Goal: Information Seeking & Learning: Learn about a topic

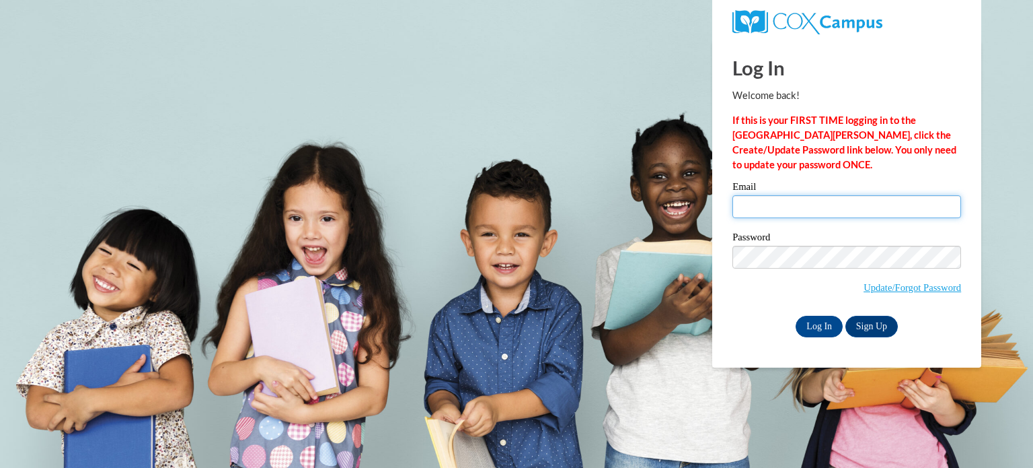
click at [776, 209] on input "Email" at bounding box center [847, 206] width 229 height 23
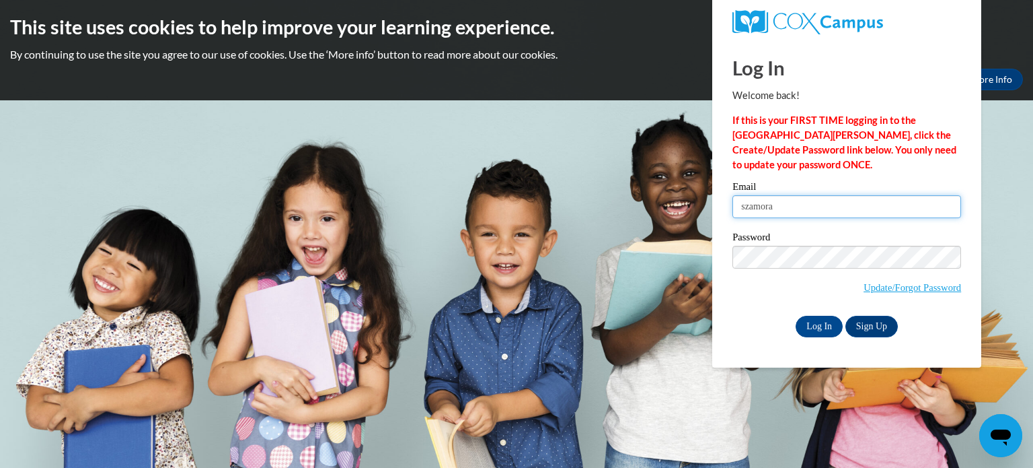
type input "szamora@kusd.edu"
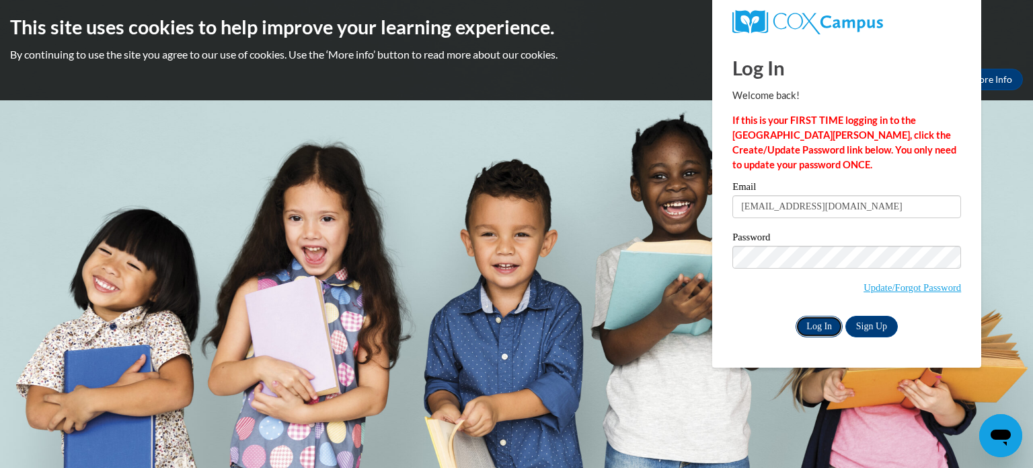
click at [823, 325] on input "Log In" at bounding box center [819, 327] width 47 height 22
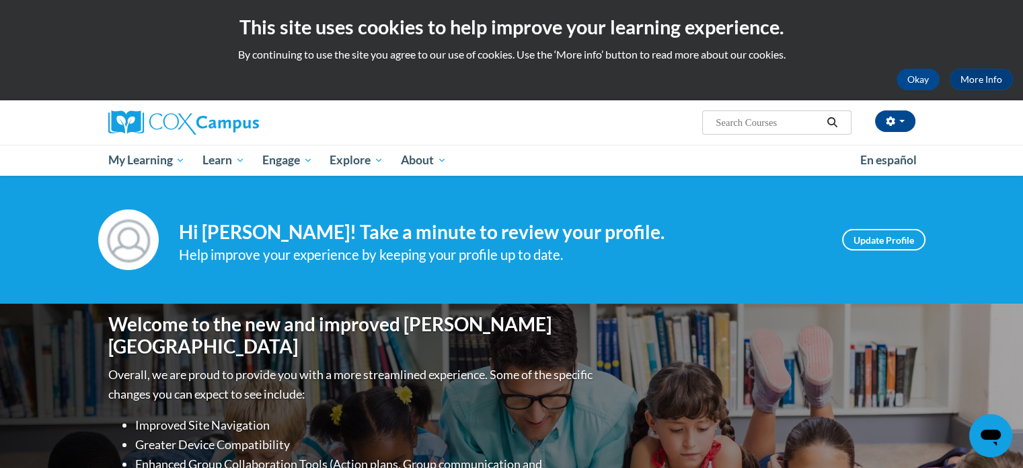
scroll to position [30, 0]
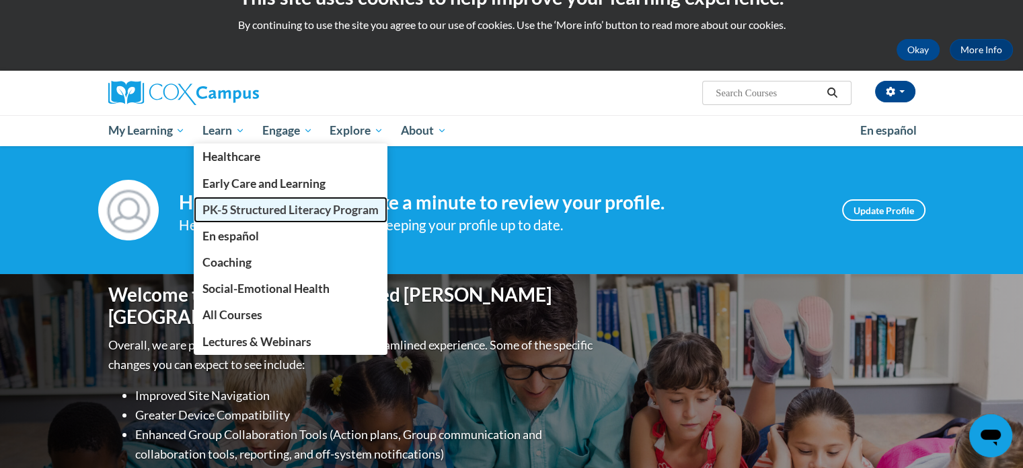
click at [236, 203] on span "PK-5 Structured Literacy Program" at bounding box center [291, 210] width 176 height 14
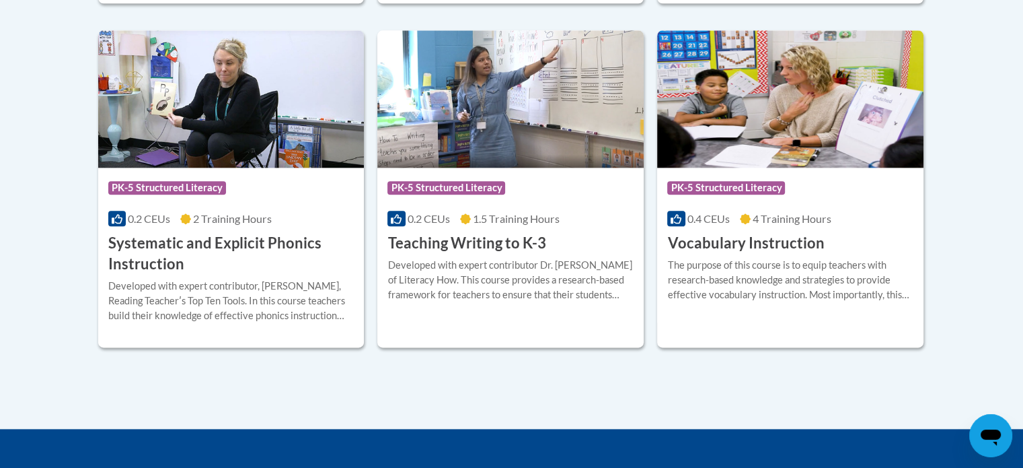
scroll to position [1599, 0]
click at [700, 242] on h3 "Vocabulary Instruction" at bounding box center [745, 243] width 157 height 21
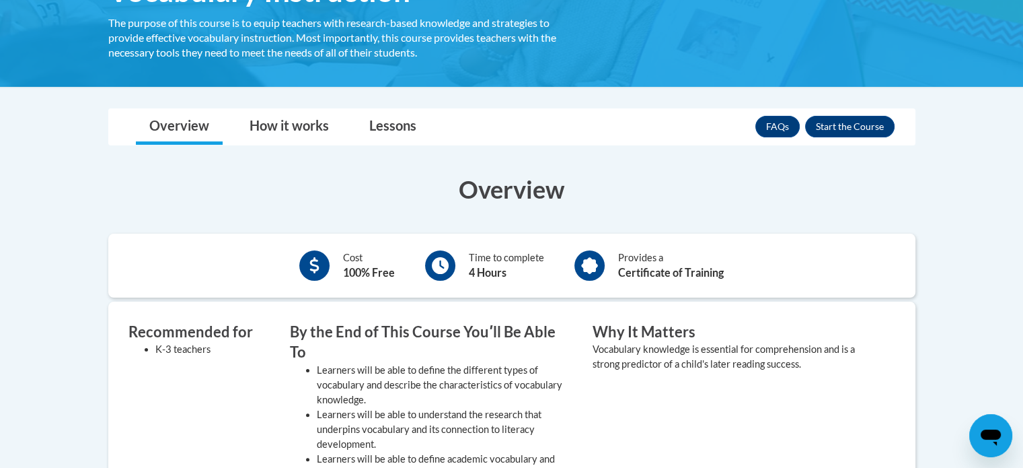
scroll to position [266, 0]
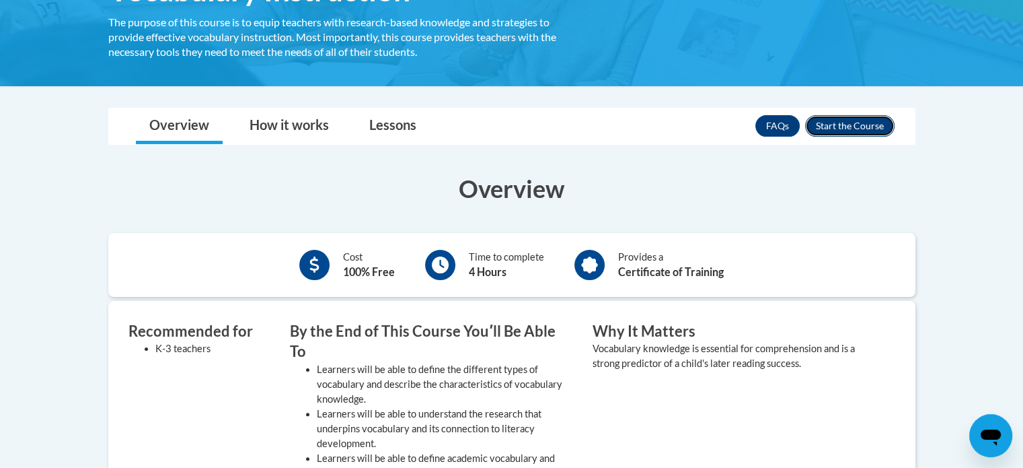
click at [833, 125] on button "Enroll" at bounding box center [849, 126] width 89 height 22
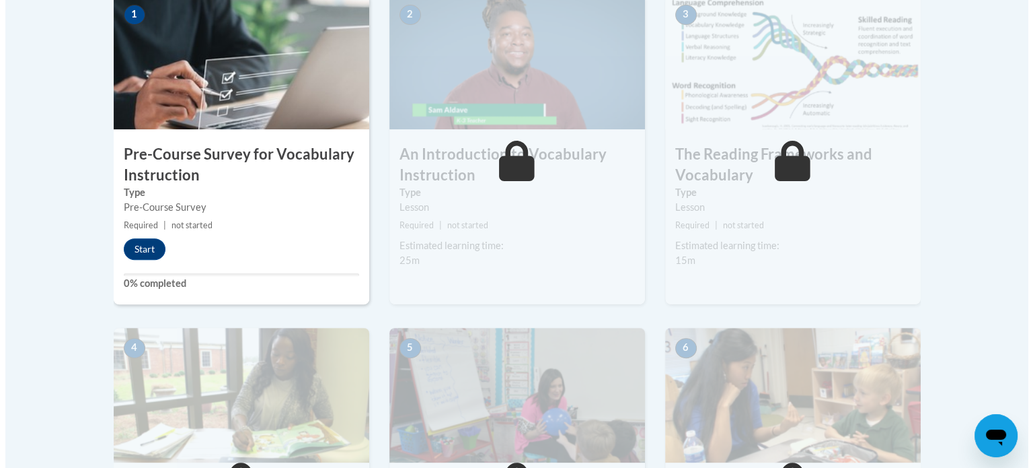
scroll to position [457, 0]
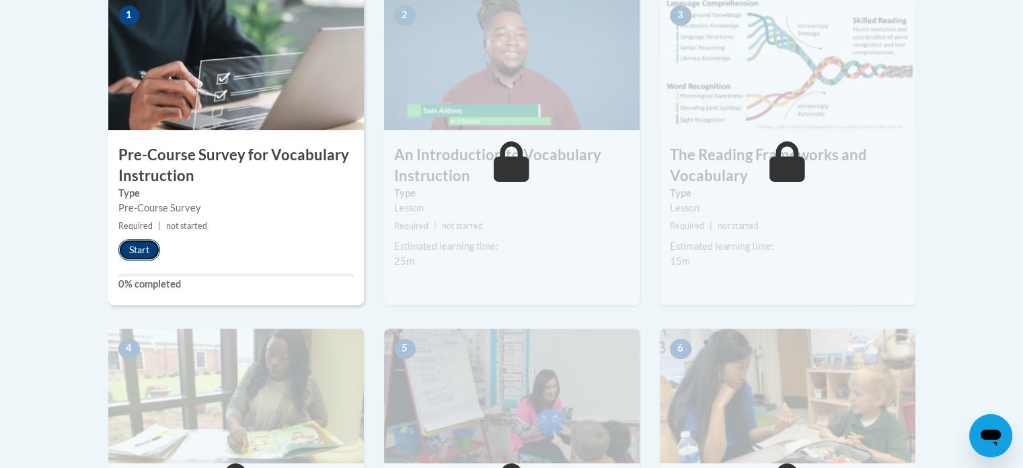
click at [139, 246] on button "Start" at bounding box center [139, 250] width 42 height 22
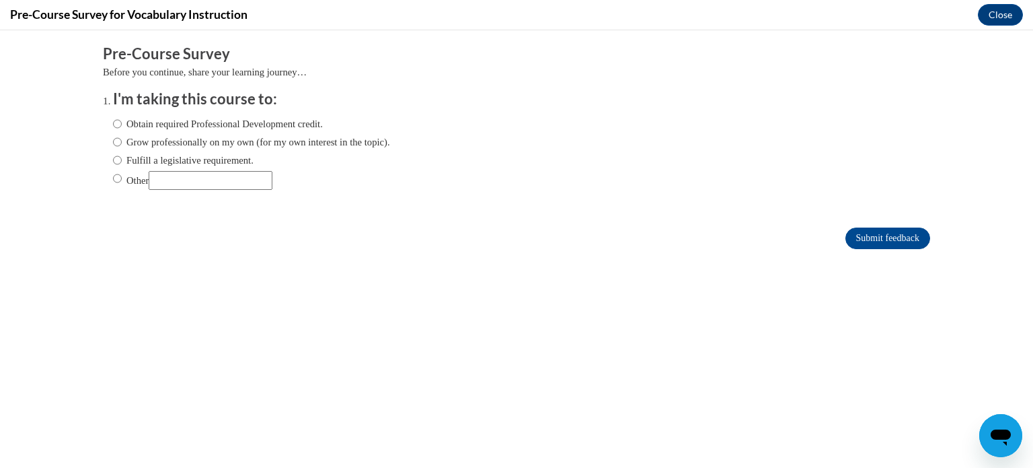
scroll to position [0, 0]
click at [113, 158] on input "Fulfill a legislative requirement." at bounding box center [117, 160] width 9 height 15
radio input "true"
click at [890, 236] on input "Submit feedback" at bounding box center [888, 238] width 85 height 22
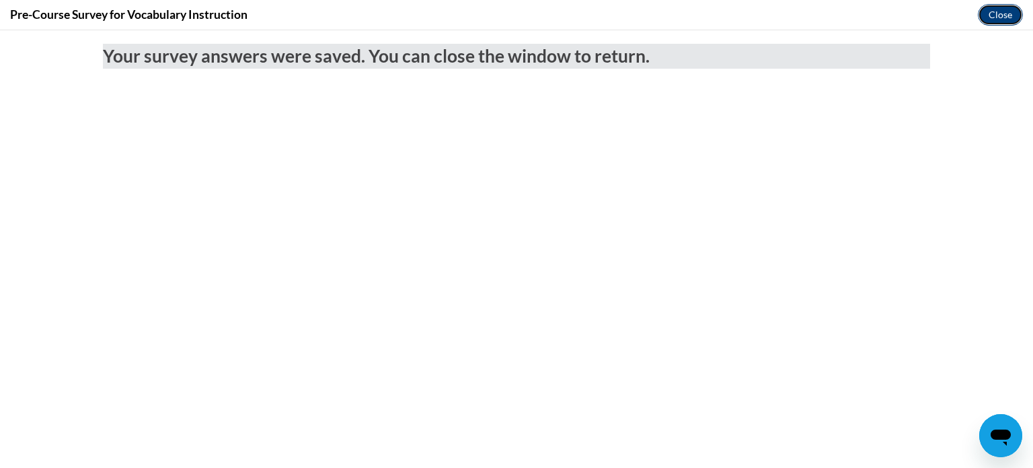
click at [990, 10] on button "Close" at bounding box center [1000, 15] width 45 height 22
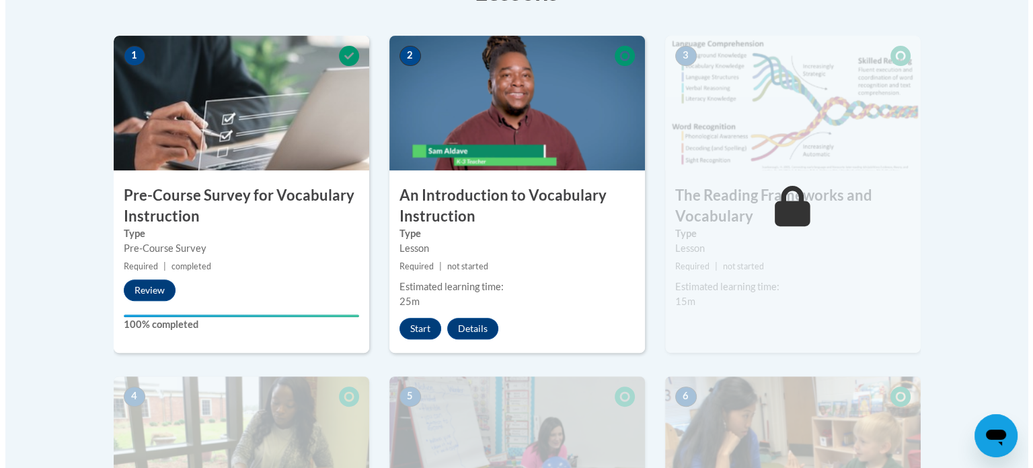
scroll to position [416, 0]
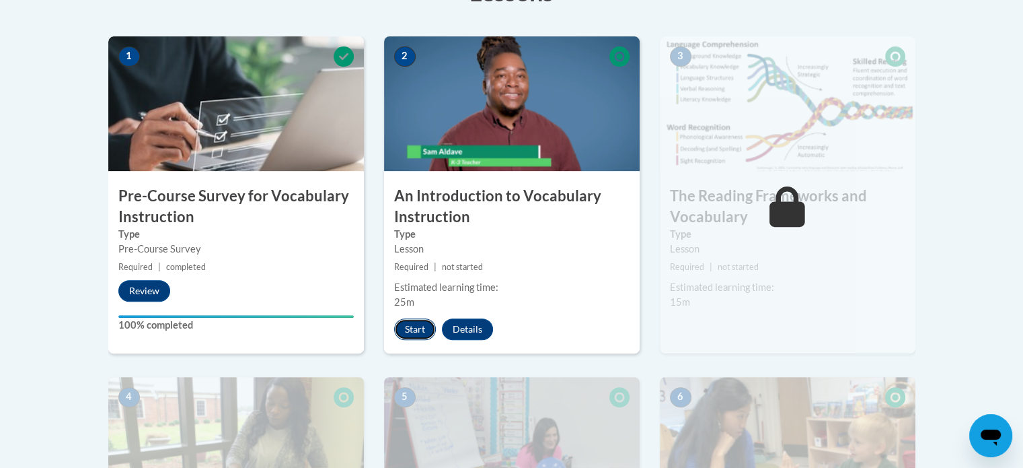
click at [412, 330] on button "Start" at bounding box center [415, 329] width 42 height 22
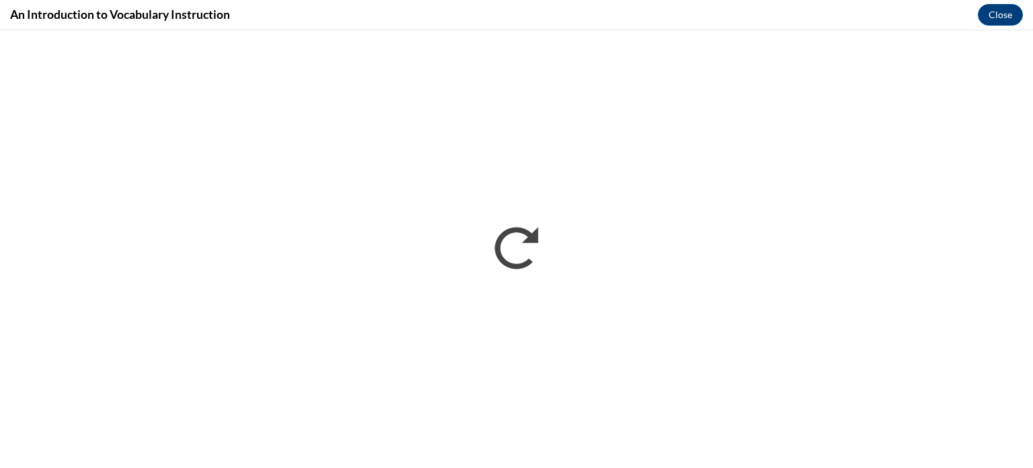
scroll to position [0, 0]
